Goal: Task Accomplishment & Management: Manage account settings

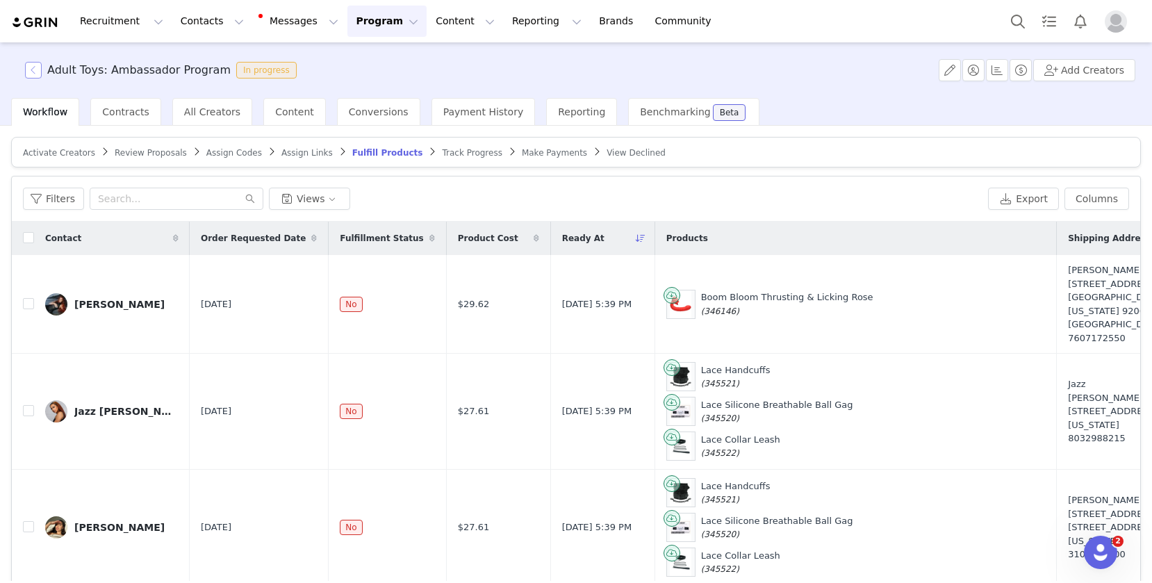
click at [32, 72] on button "button" at bounding box center [33, 70] width 17 height 17
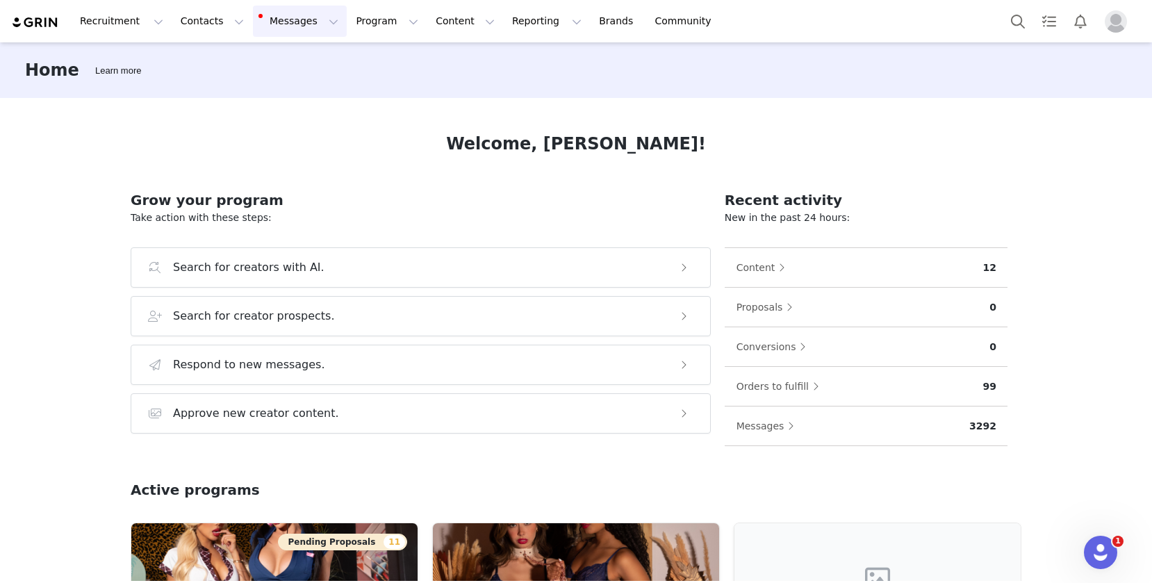
click at [273, 25] on button "Messages Messages" at bounding box center [300, 21] width 94 height 31
click at [371, 21] on button "Program Program" at bounding box center [386, 21] width 79 height 31
click at [373, 56] on p "Activations" at bounding box center [364, 61] width 54 height 15
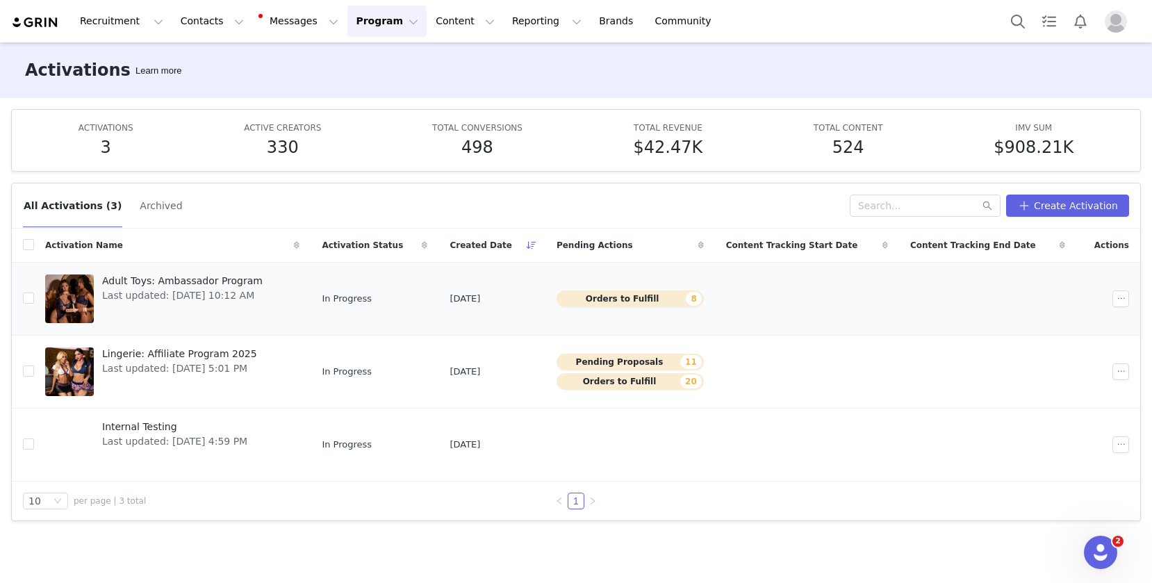
click at [271, 306] on div "Adult Toys: Ambassador Program Last updated: Sep 25, 2025 10:12 AM" at bounding box center [182, 299] width 177 height 56
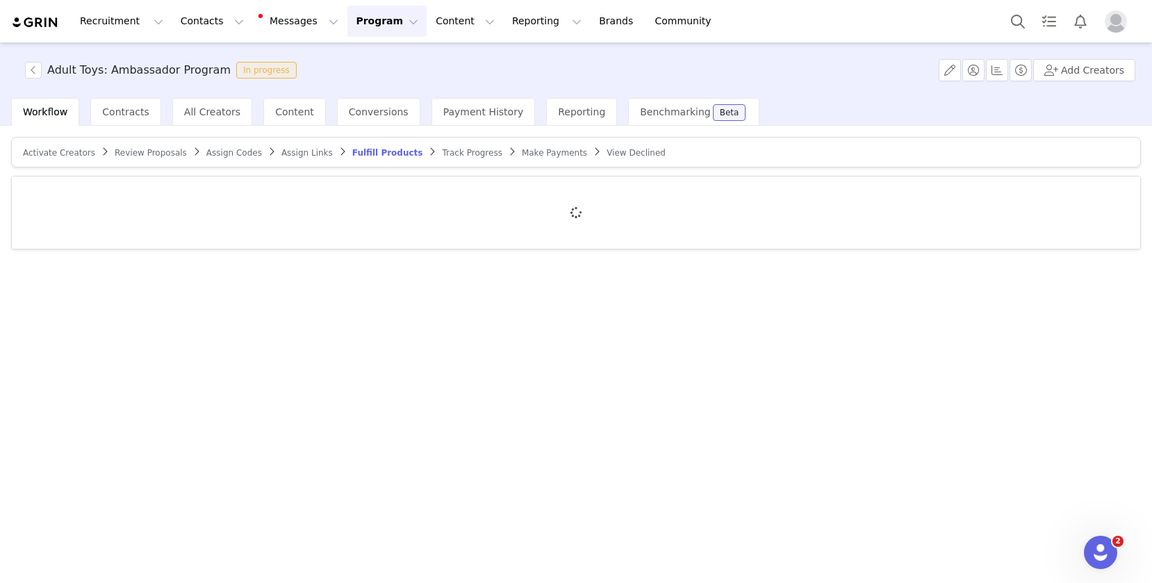
click at [143, 152] on span "Review Proposals" at bounding box center [151, 153] width 72 height 10
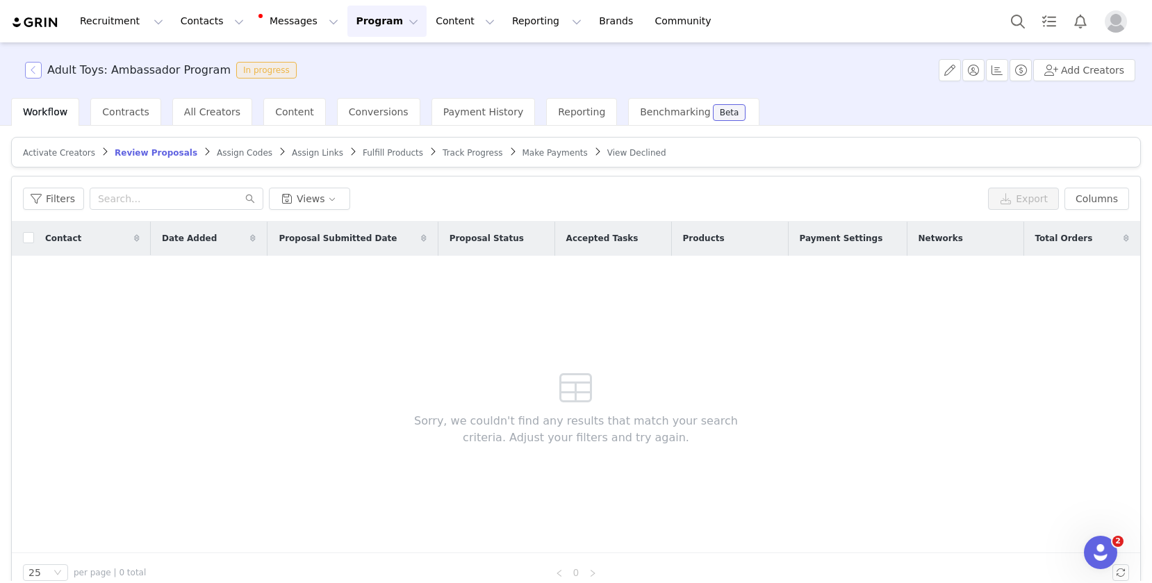
click at [37, 70] on button "button" at bounding box center [33, 70] width 17 height 17
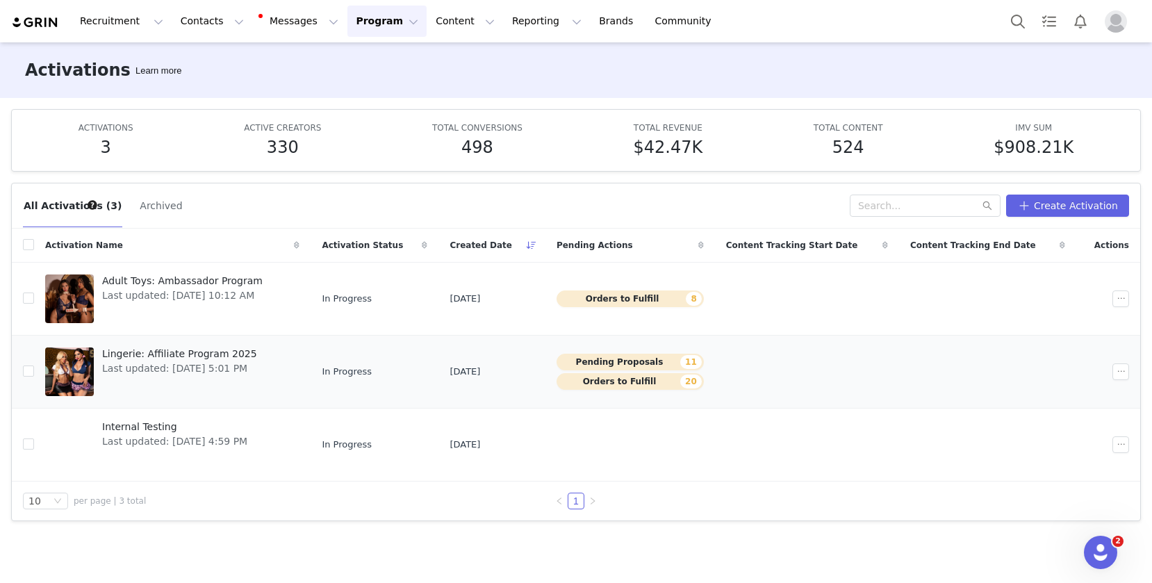
click at [248, 389] on div "Lingerie: Affiliate Program 2025 Last updated: Sep 17, 2025 5:01 PM" at bounding box center [180, 372] width 172 height 56
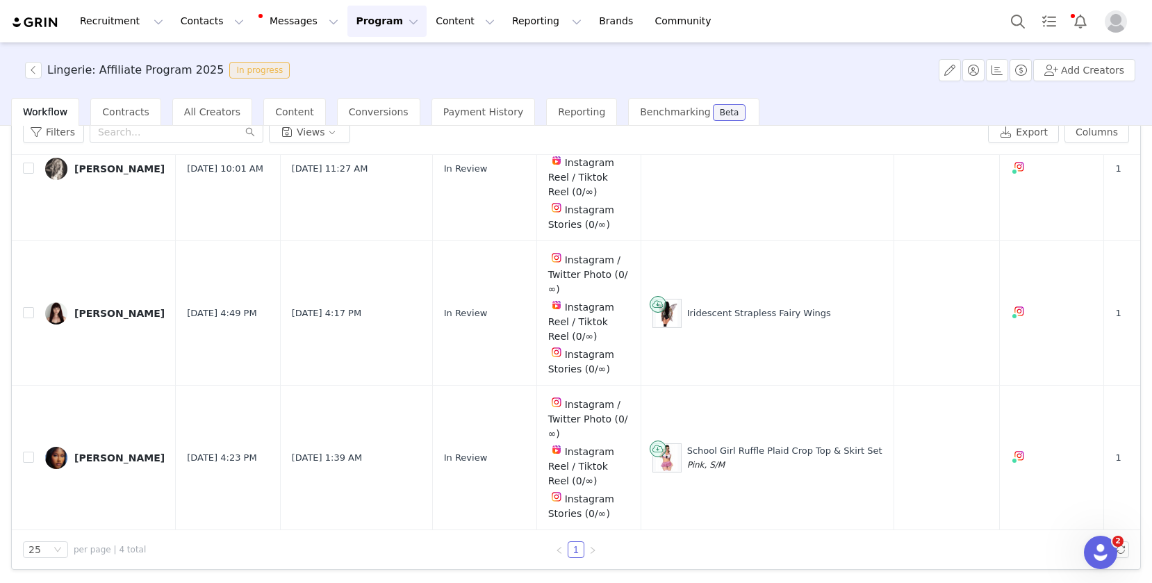
scroll to position [243, 0]
